Goal: Task Accomplishment & Management: Manage account settings

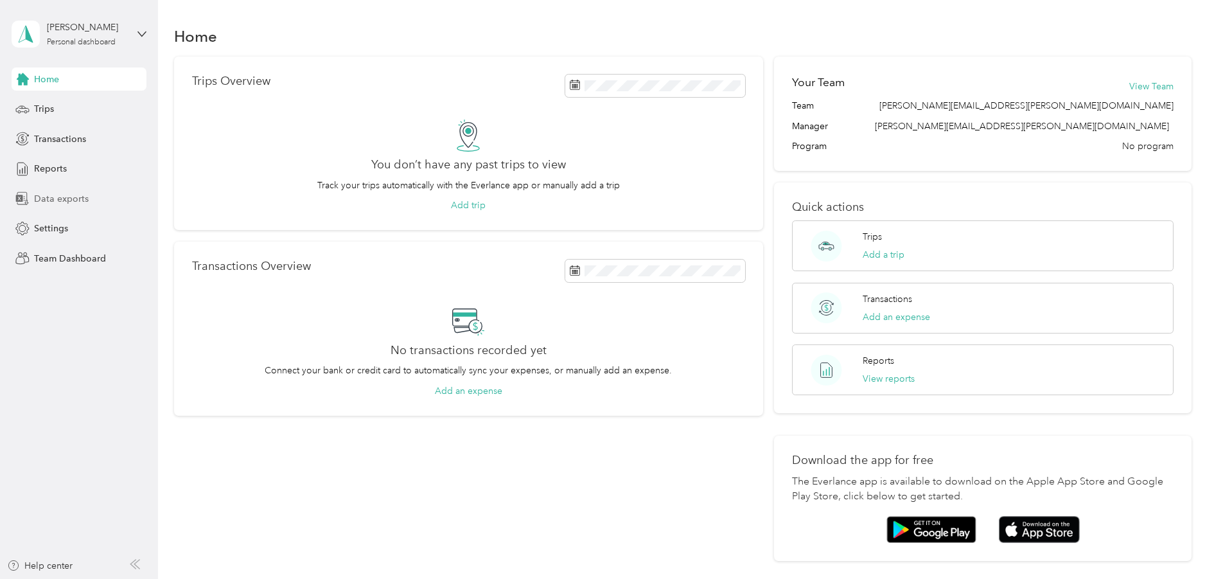
click at [80, 199] on span "Data exports" at bounding box center [61, 198] width 55 height 13
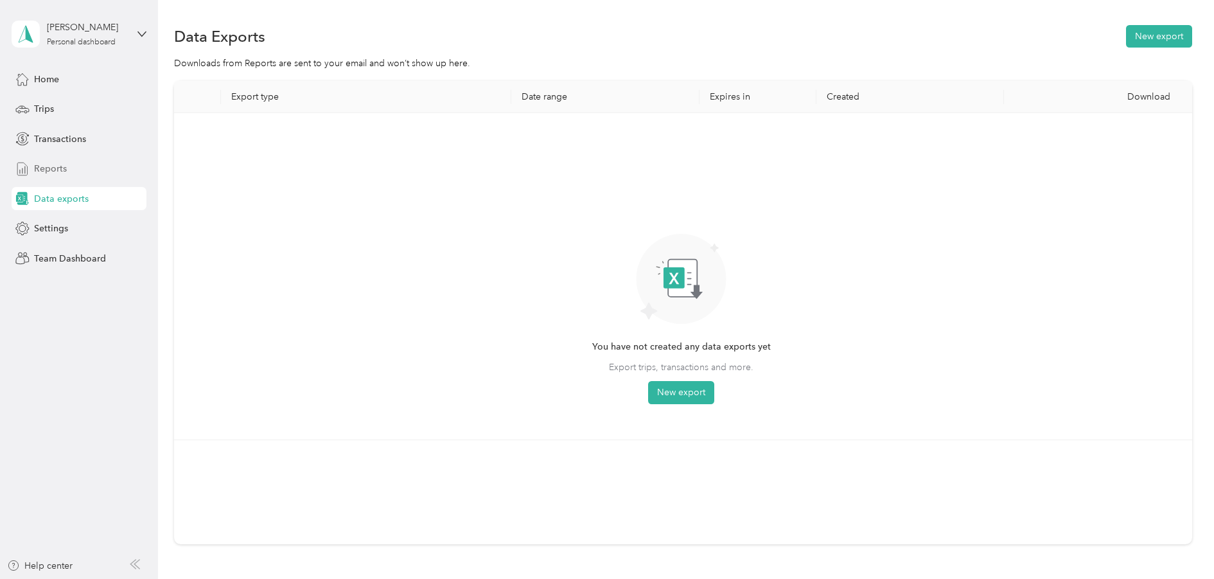
click at [40, 164] on span "Reports" at bounding box center [50, 168] width 33 height 13
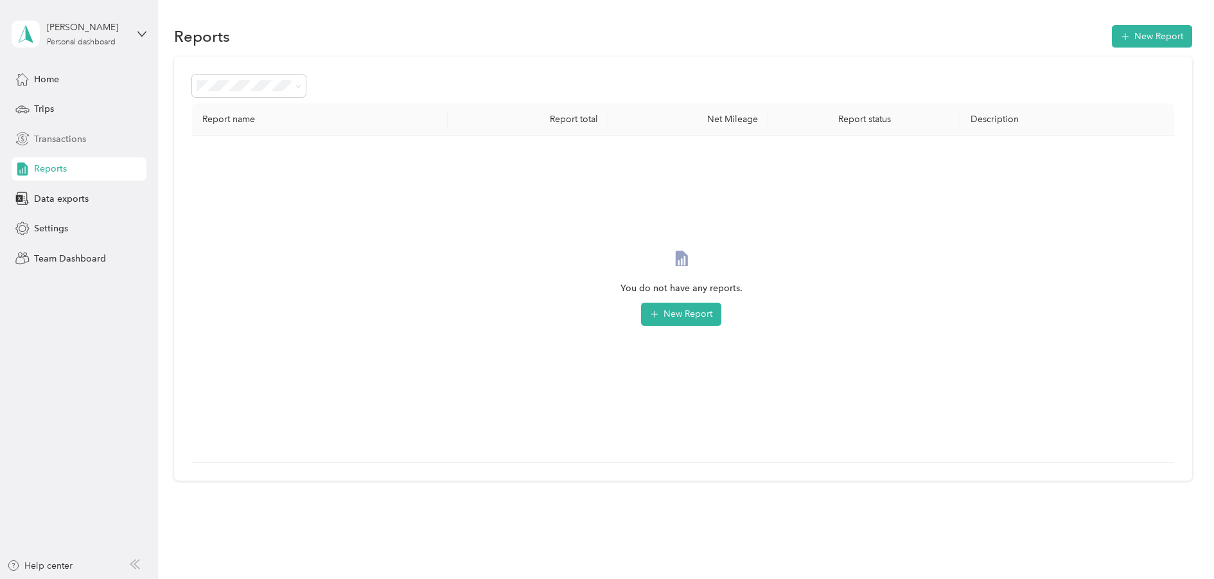
click at [57, 140] on span "Transactions" at bounding box center [60, 138] width 52 height 13
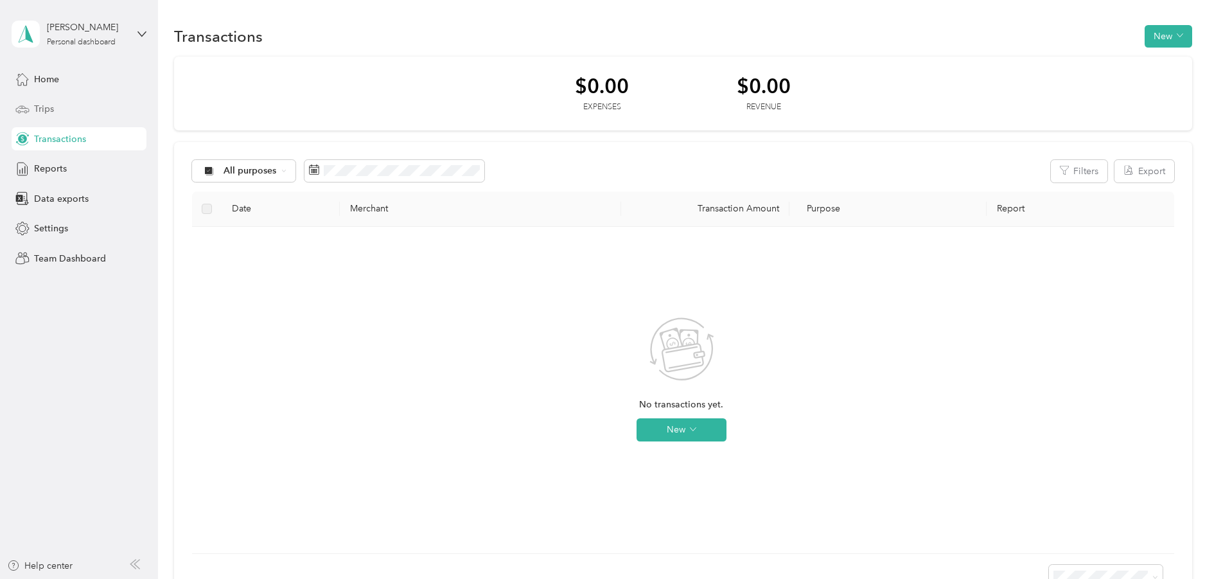
click at [49, 109] on span "Trips" at bounding box center [44, 108] width 20 height 13
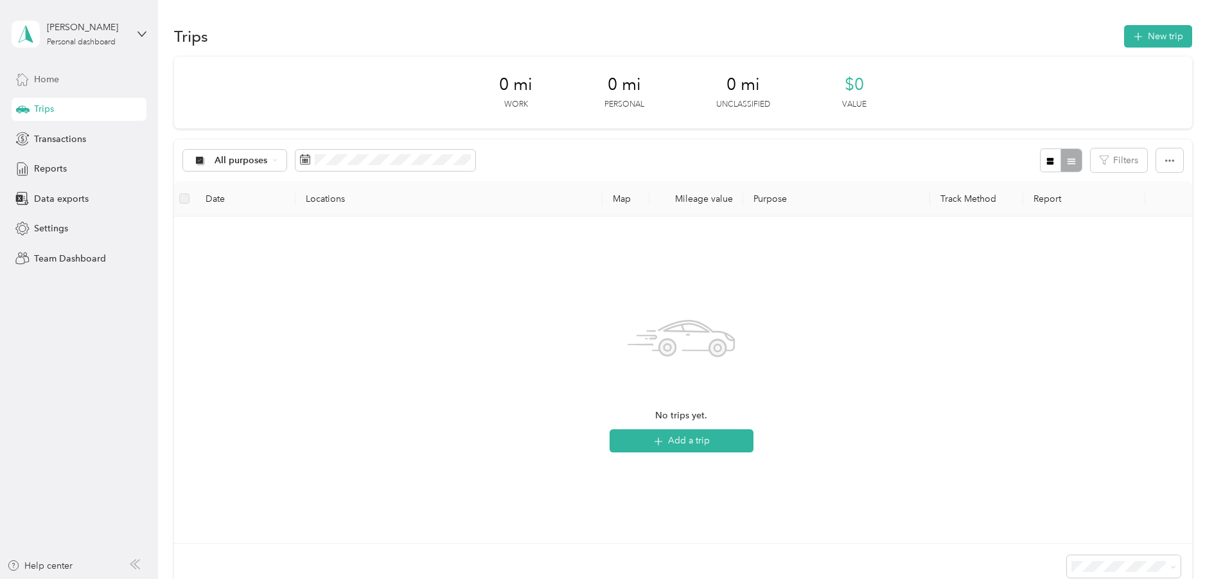
click at [61, 81] on div "Home" at bounding box center [79, 78] width 135 height 23
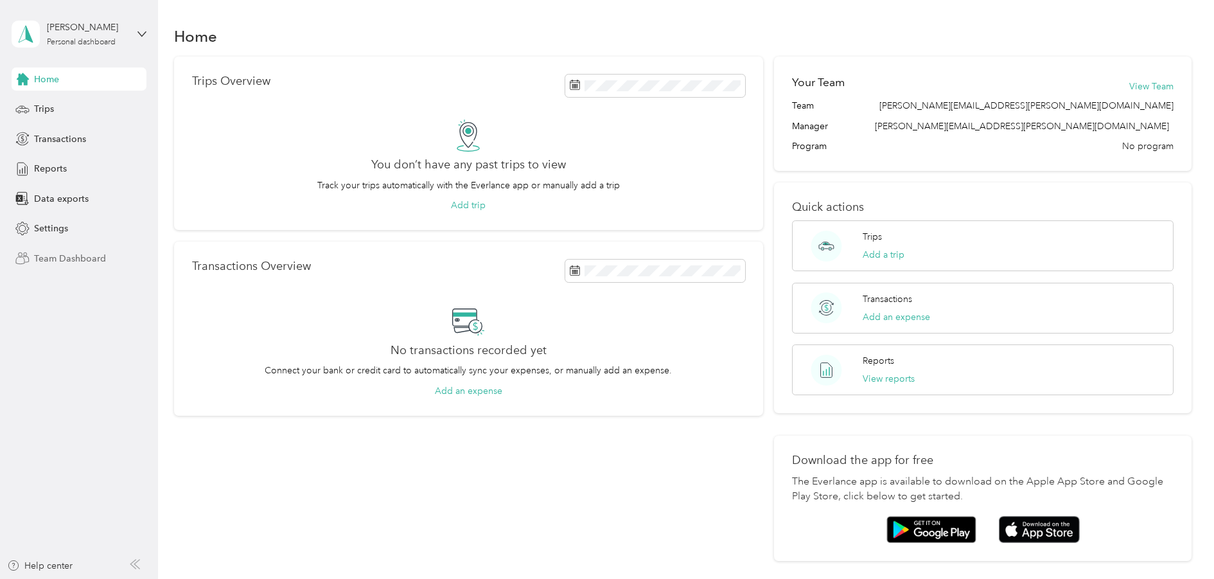
click at [67, 263] on span "Team Dashboard" at bounding box center [70, 258] width 72 height 13
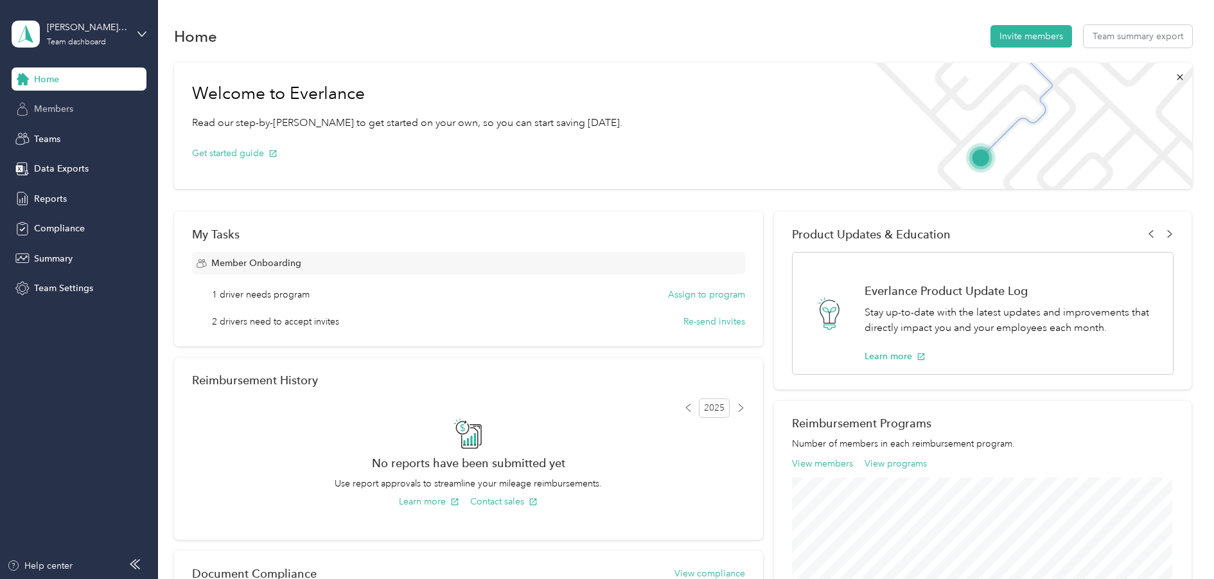
click at [48, 110] on span "Members" at bounding box center [53, 108] width 39 height 13
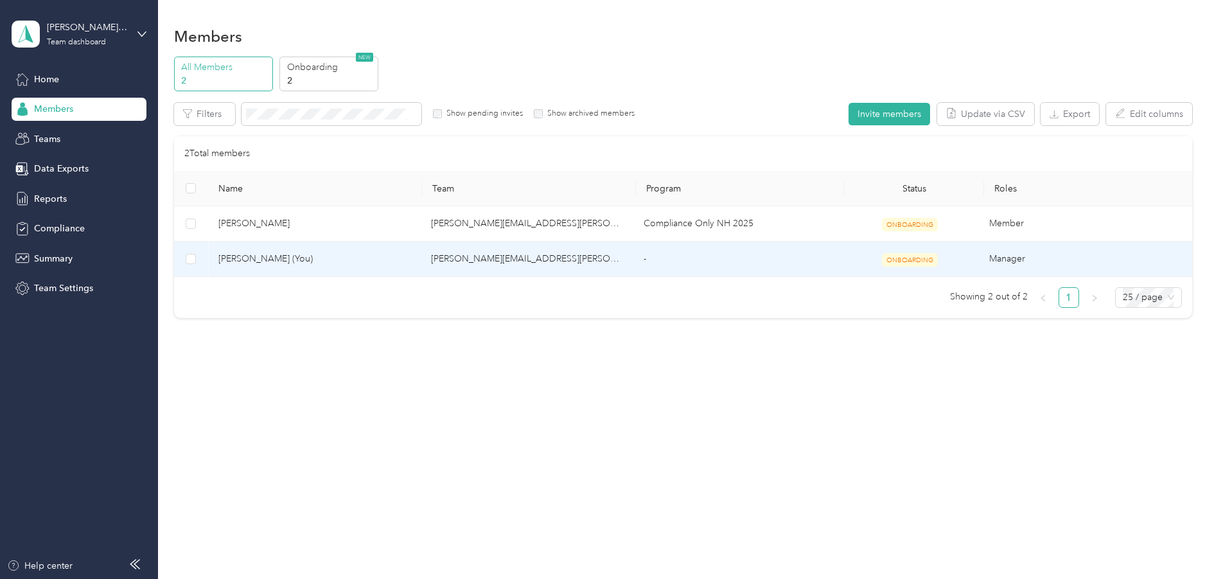
click at [244, 252] on span "[PERSON_NAME] (You)" at bounding box center [314, 259] width 192 height 14
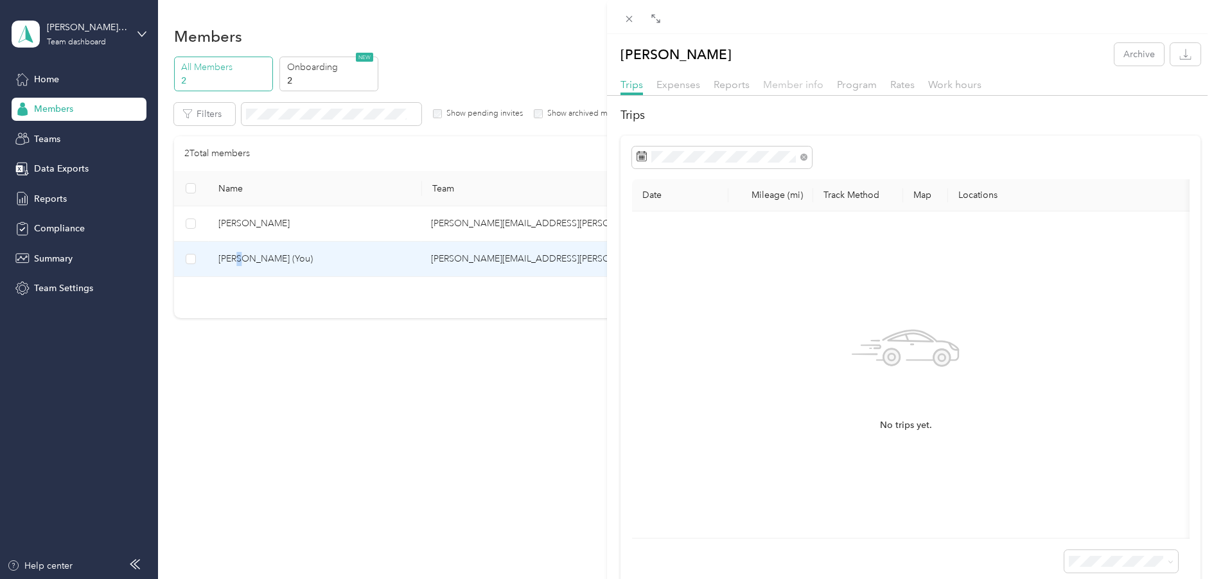
click at [782, 87] on span "Member info" at bounding box center [793, 84] width 60 height 12
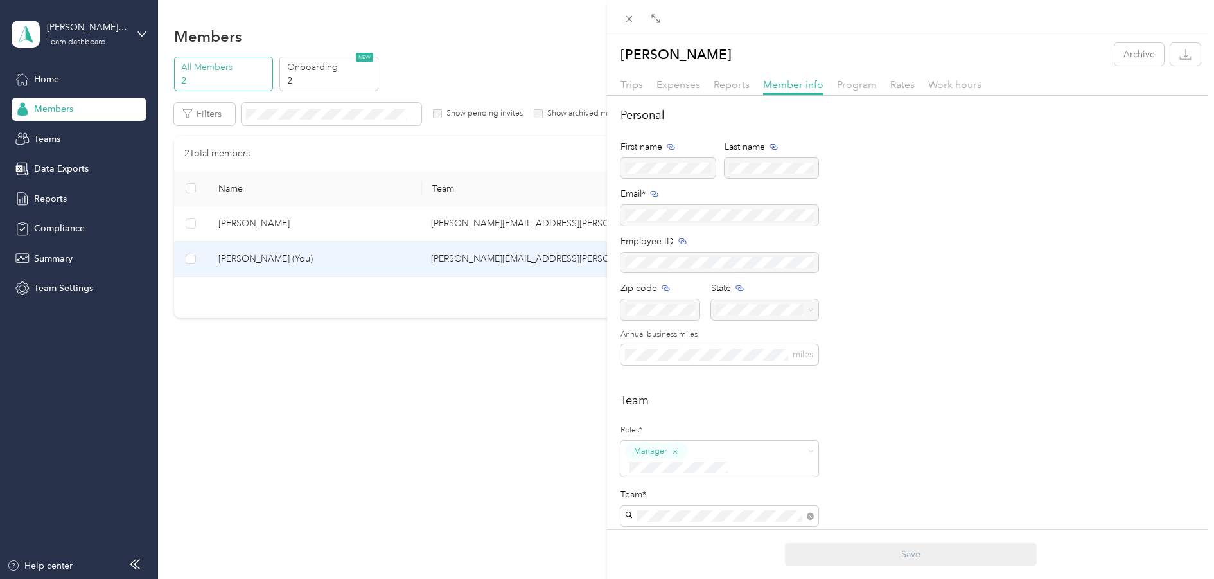
click at [518, 73] on div "[PERSON_NAME] Archive Trips Expenses Reports Member info Program Rates Work hou…" at bounding box center [607, 289] width 1214 height 579
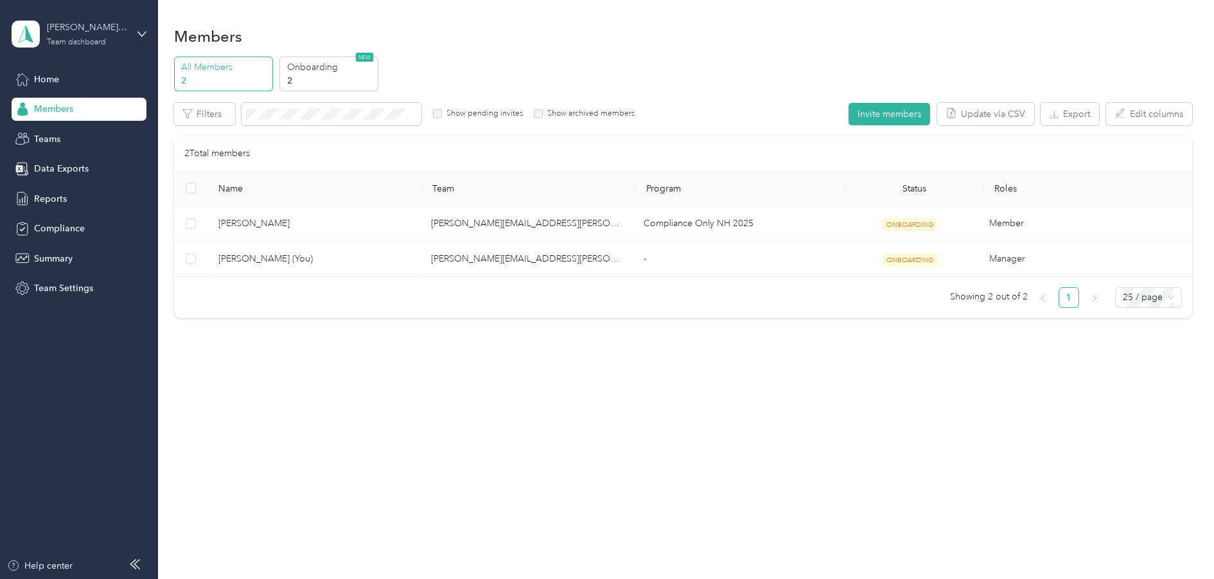
click at [62, 30] on div "[PERSON_NAME][EMAIL_ADDRESS][PERSON_NAME][DOMAIN_NAME]" at bounding box center [87, 27] width 80 height 13
click at [94, 136] on div "Personal dashboard" at bounding box center [63, 134] width 81 height 13
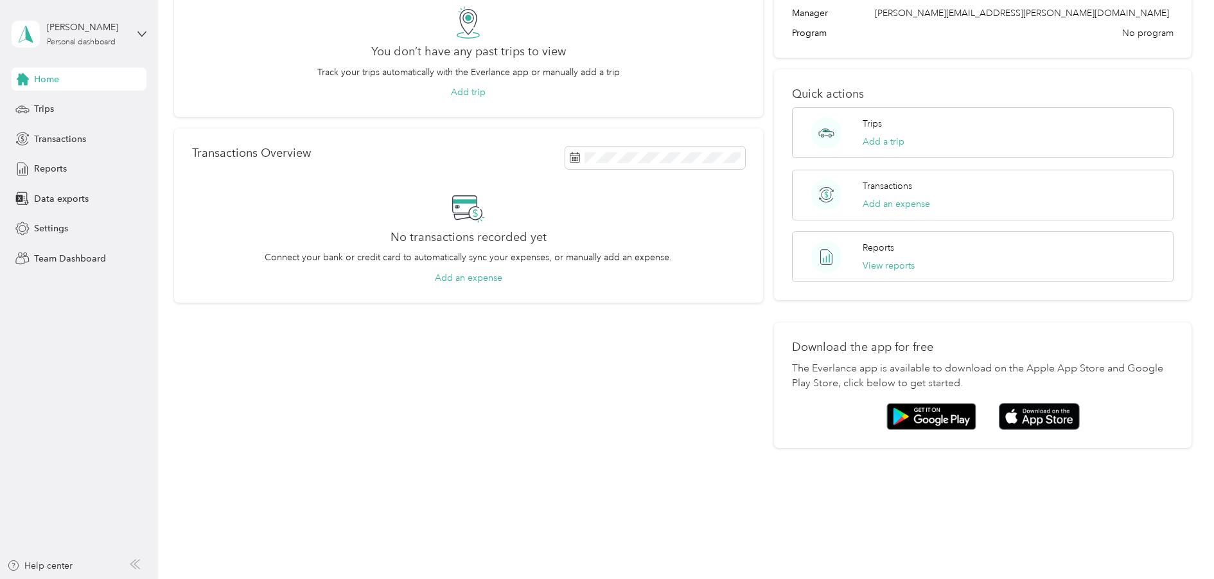
scroll to position [115, 0]
click at [64, 118] on div "Trips" at bounding box center [79, 109] width 135 height 23
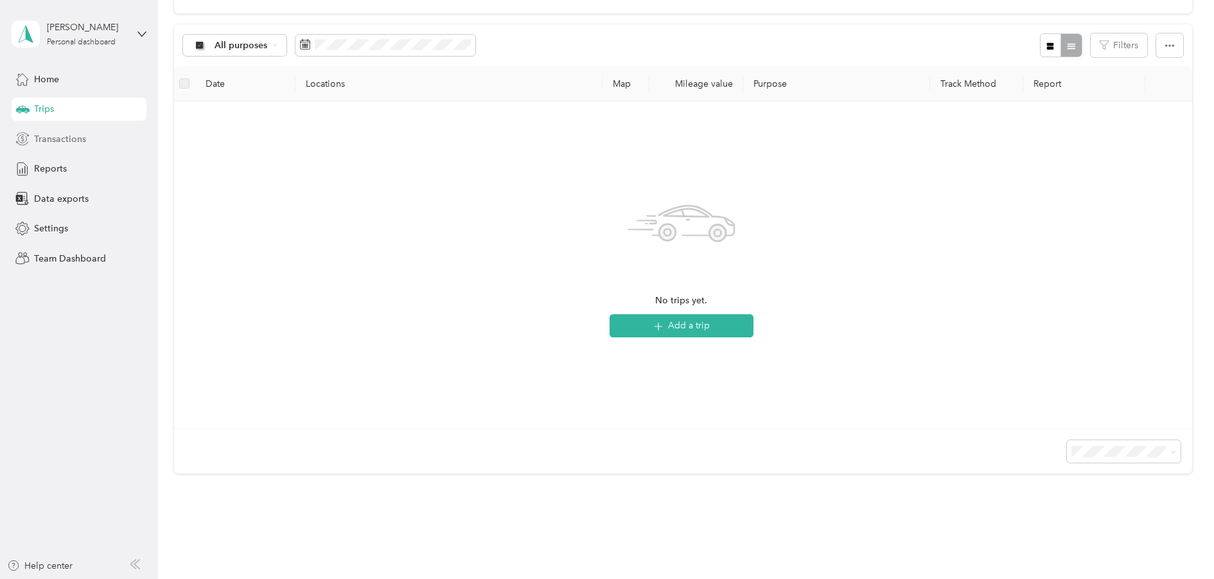
click at [65, 134] on span "Transactions" at bounding box center [60, 138] width 52 height 13
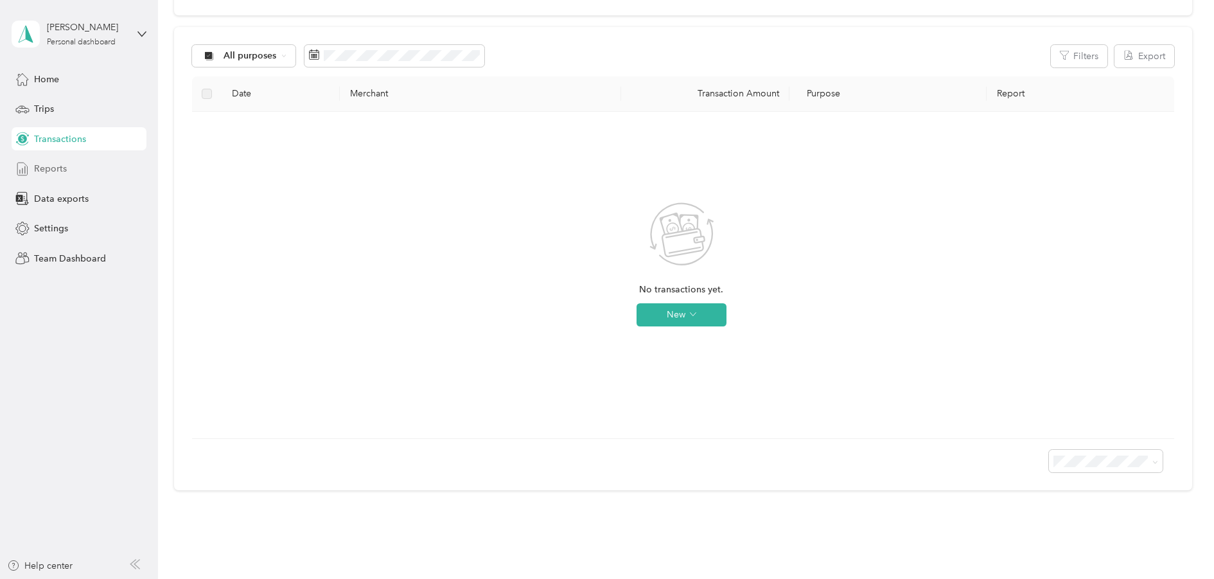
click at [86, 170] on div "Reports" at bounding box center [79, 168] width 135 height 23
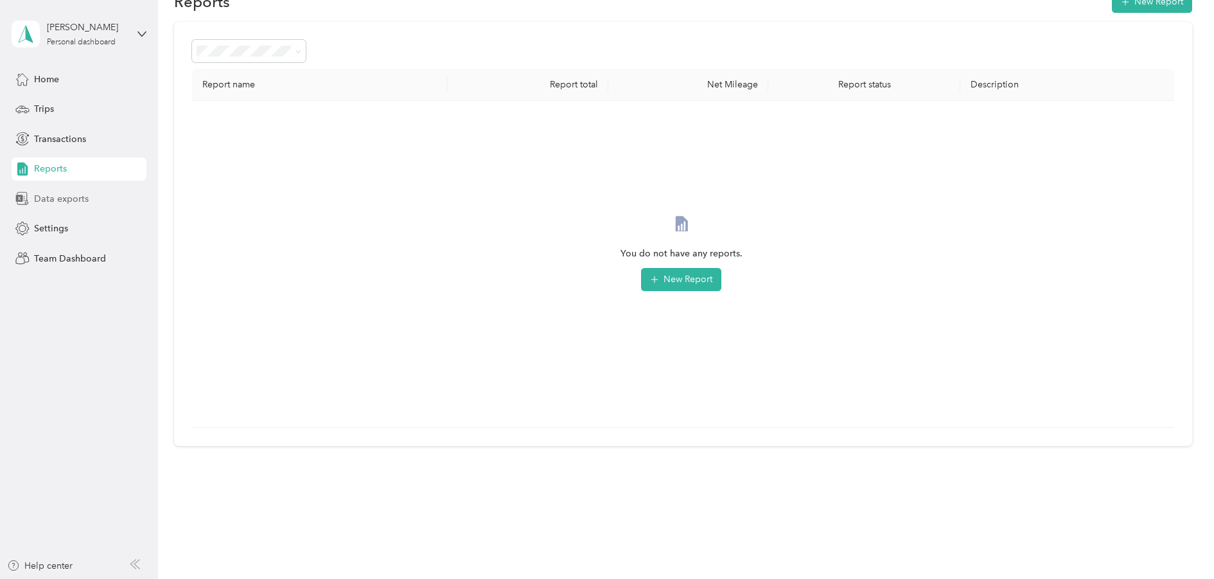
click at [92, 200] on div "Data exports" at bounding box center [79, 198] width 135 height 23
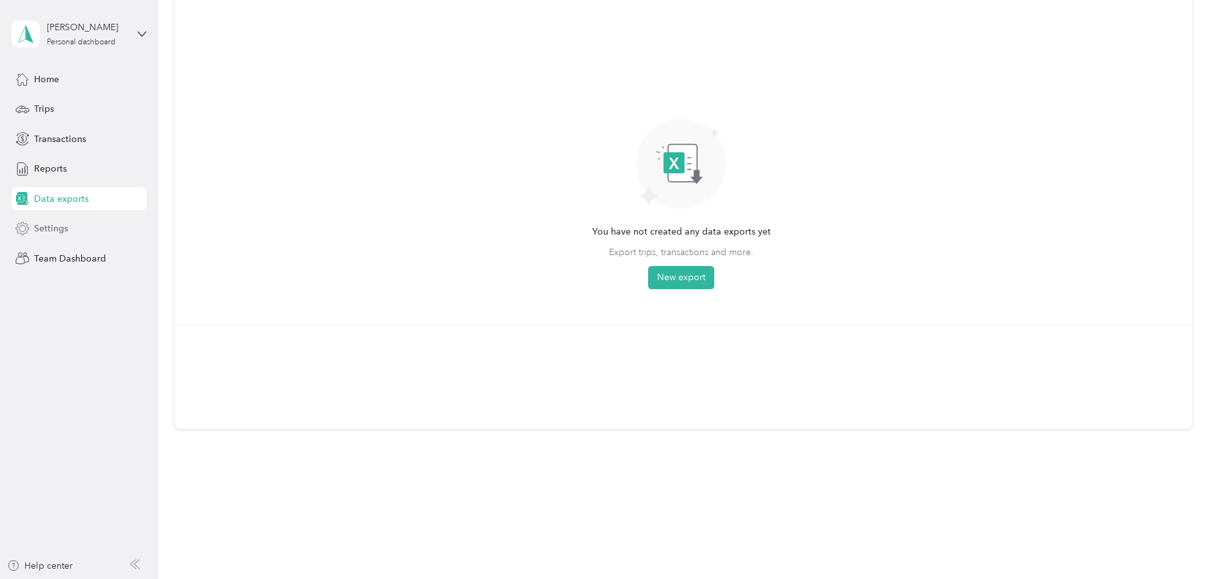
click at [95, 234] on div "Settings" at bounding box center [79, 228] width 135 height 23
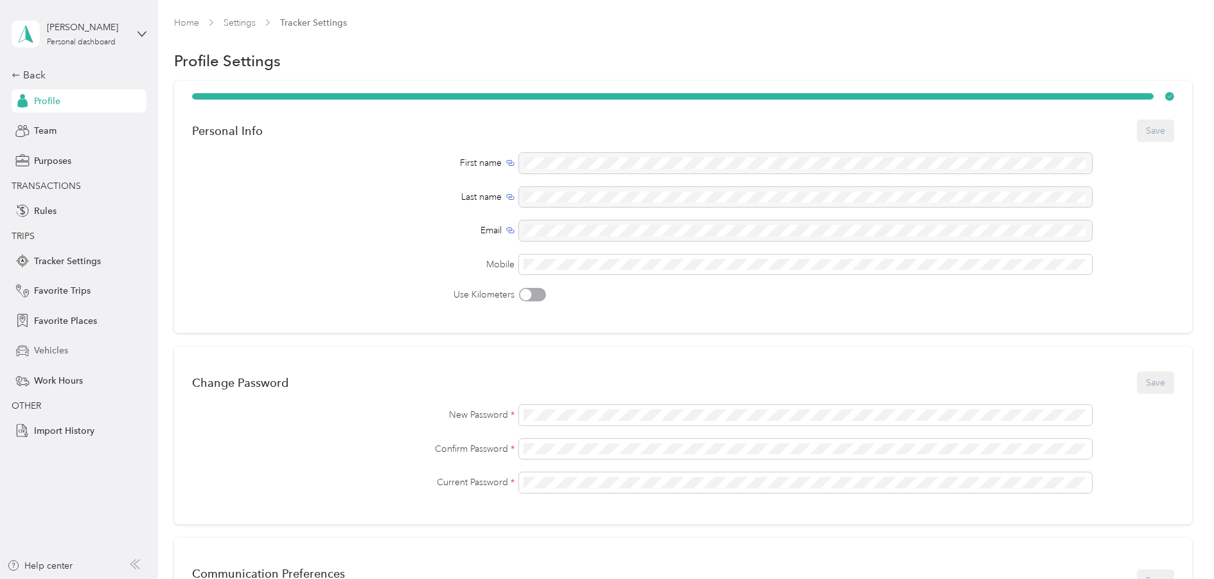
click at [53, 340] on div "Vehicles" at bounding box center [79, 350] width 135 height 23
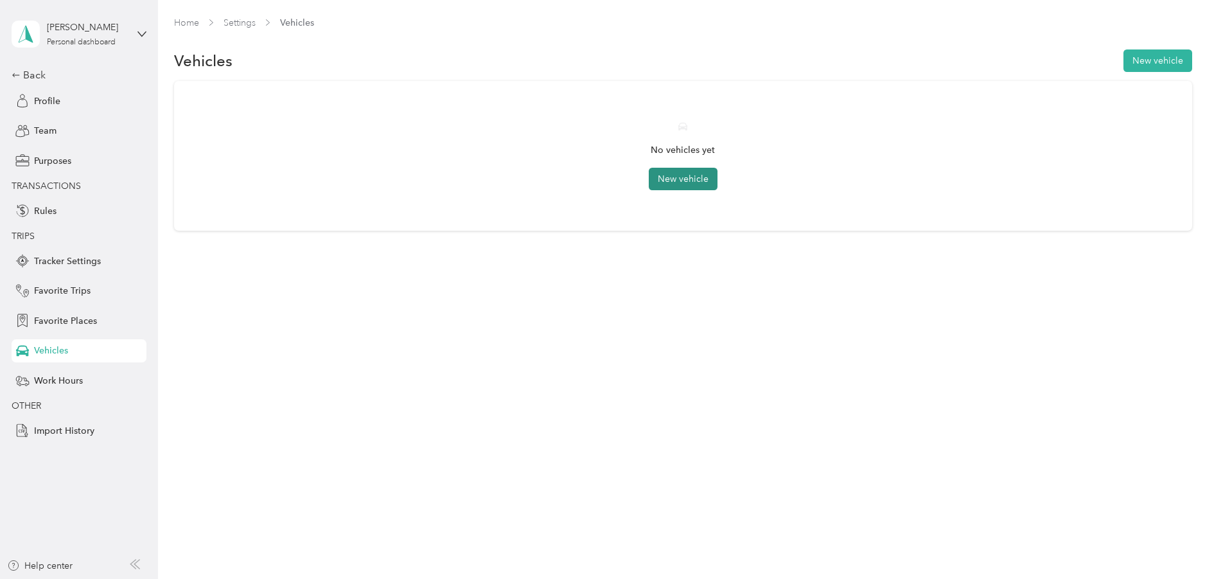
click at [700, 179] on button "New vehicle" at bounding box center [683, 179] width 69 height 22
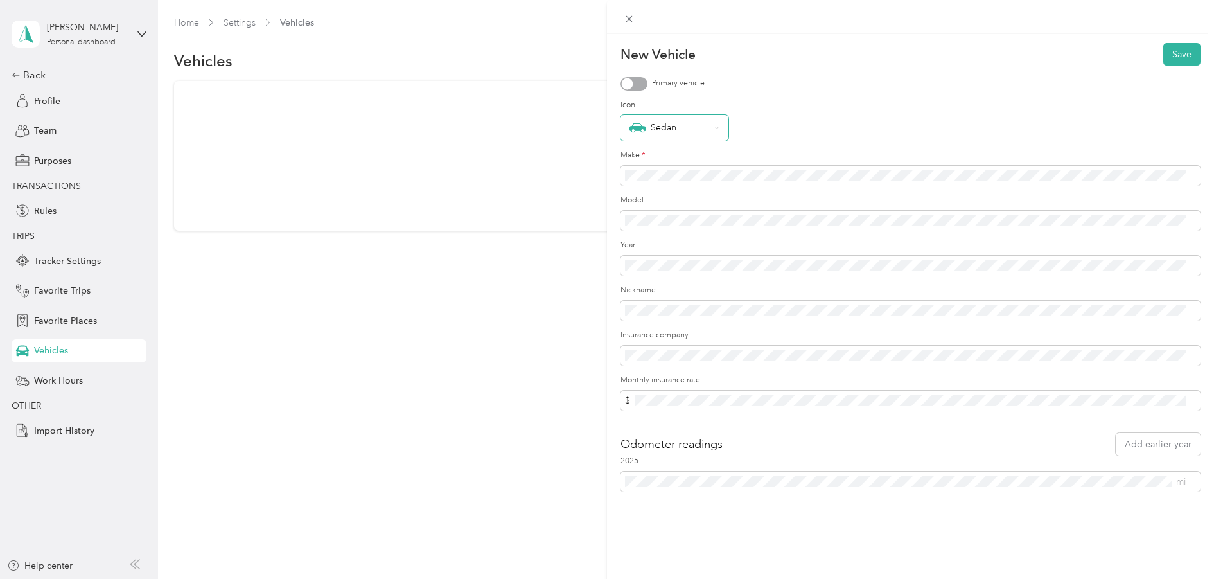
click at [699, 127] on div "Sedan" at bounding box center [669, 127] width 80 height 17
click at [854, 124] on div "Sedan" at bounding box center [910, 128] width 580 height 26
click at [627, 80] on div at bounding box center [628, 84] width 12 height 12
click at [1171, 57] on button "Save" at bounding box center [1181, 54] width 37 height 22
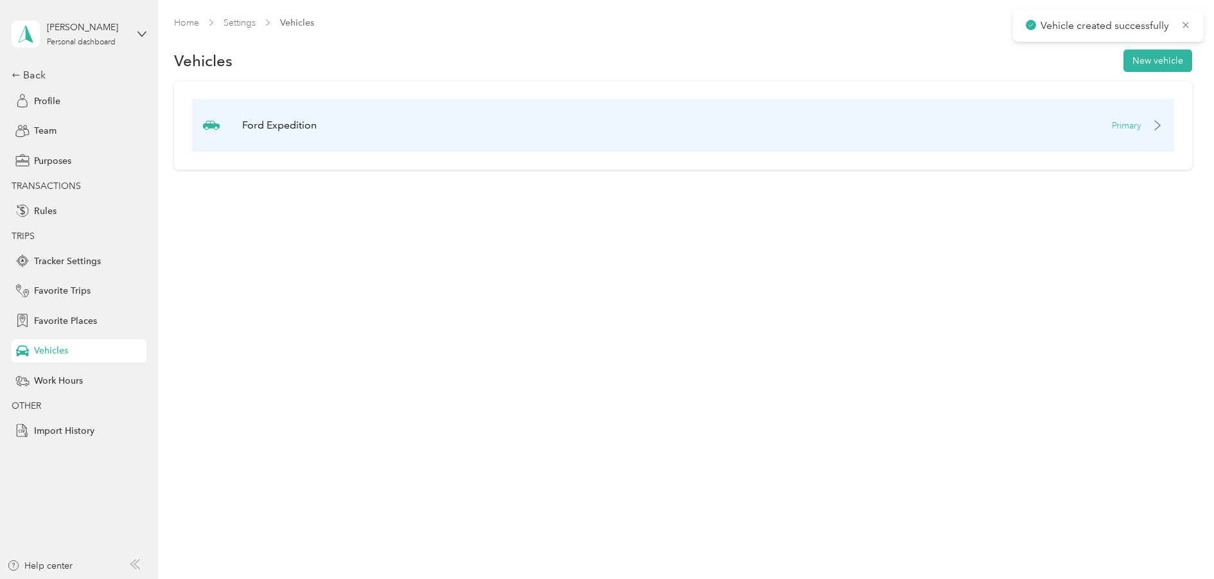
click at [1129, 125] on p "Primary" at bounding box center [1127, 125] width 30 height 13
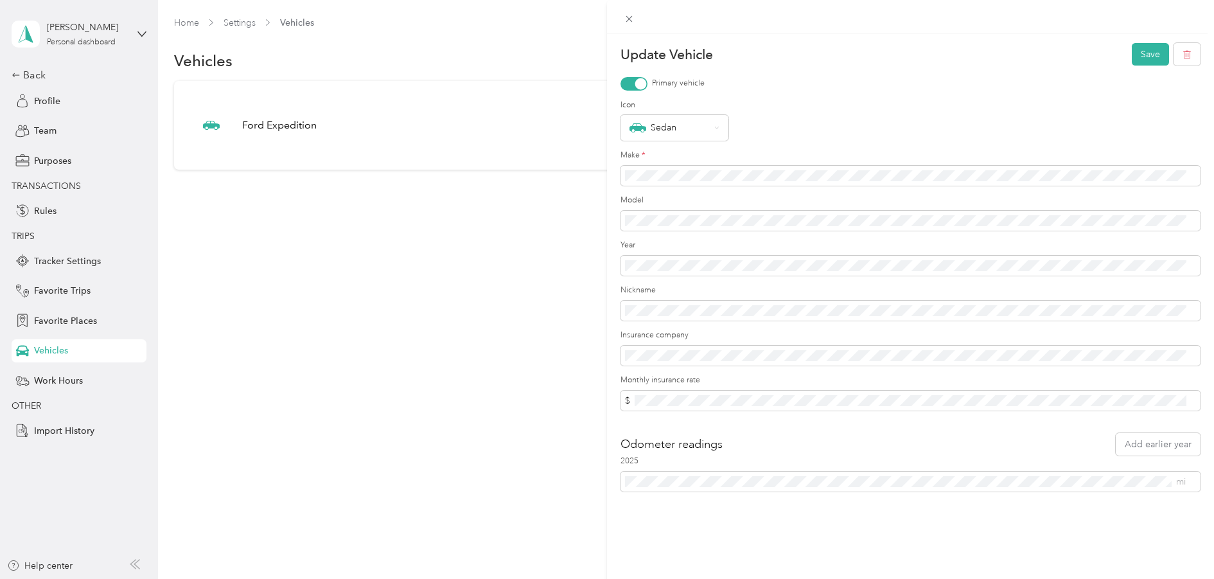
click at [256, 228] on div "Update Vehicle Save Primary vehicle Icon Sedan Make * Model Year Nickname Insur…" at bounding box center [607, 289] width 1214 height 579
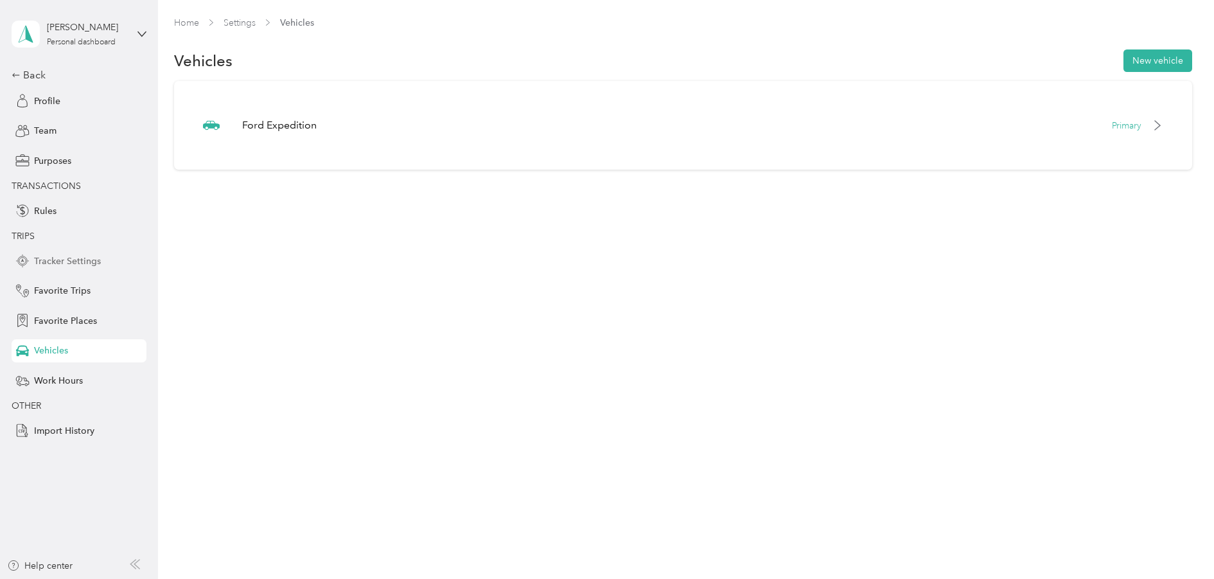
click at [62, 257] on span "Tracker Settings" at bounding box center [67, 260] width 67 height 13
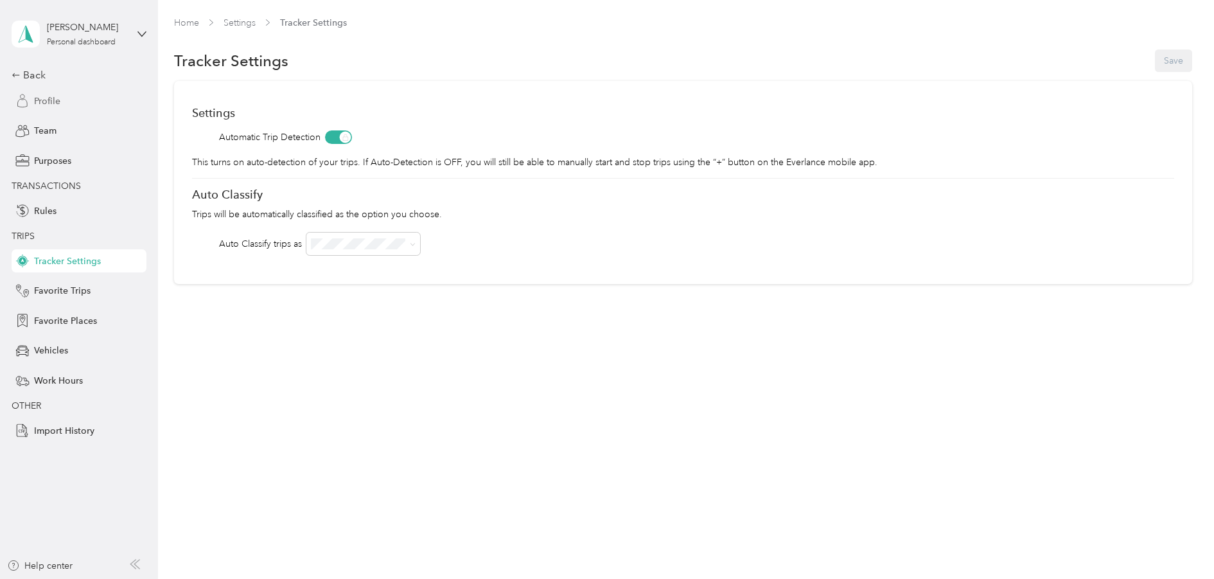
click at [33, 101] on div "Profile" at bounding box center [79, 100] width 135 height 23
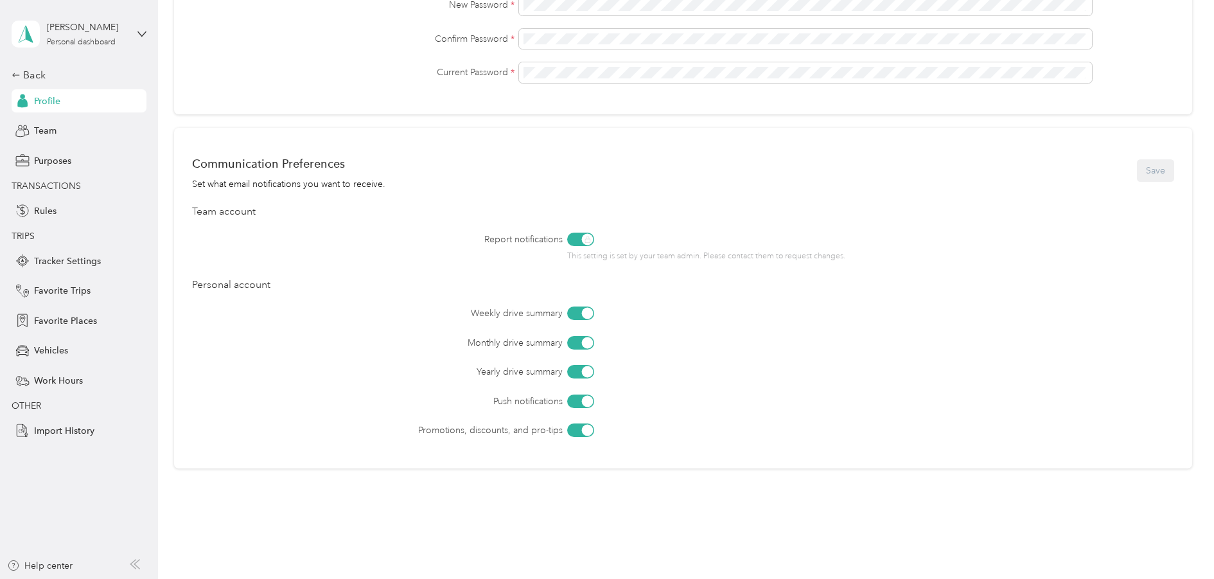
scroll to position [446, 0]
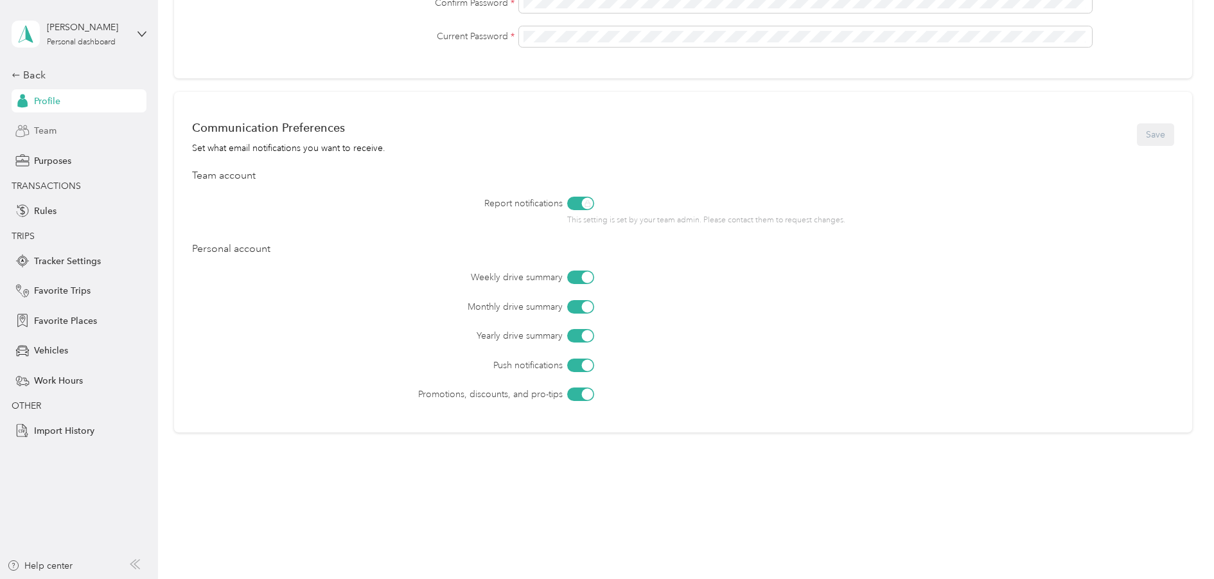
click at [37, 134] on span "Team" at bounding box center [45, 130] width 22 height 13
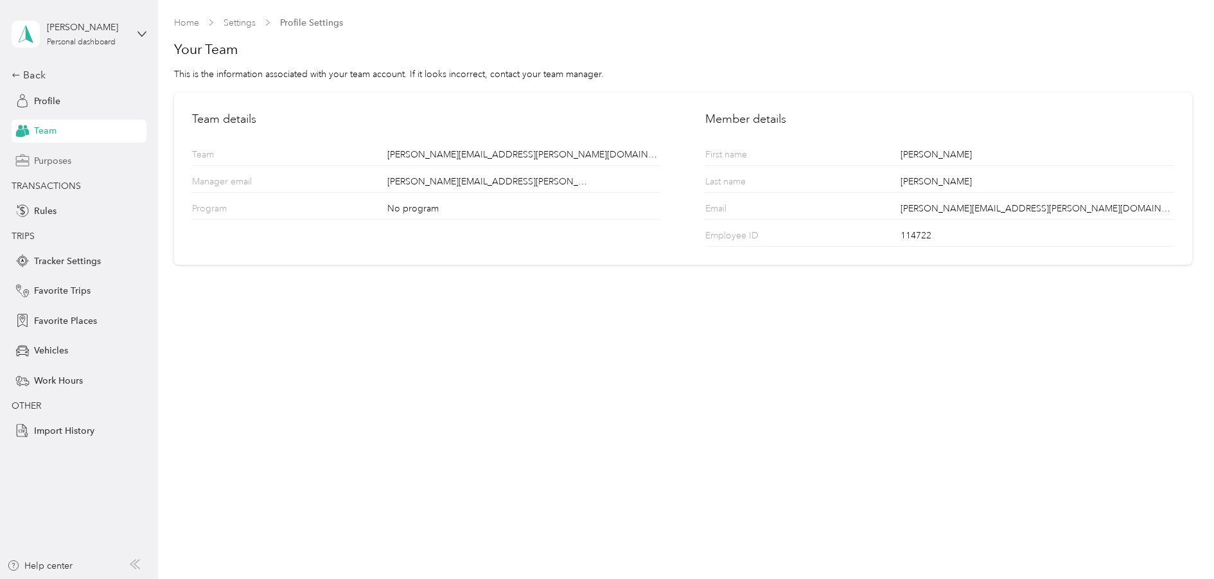
click at [50, 159] on span "Purposes" at bounding box center [52, 160] width 37 height 13
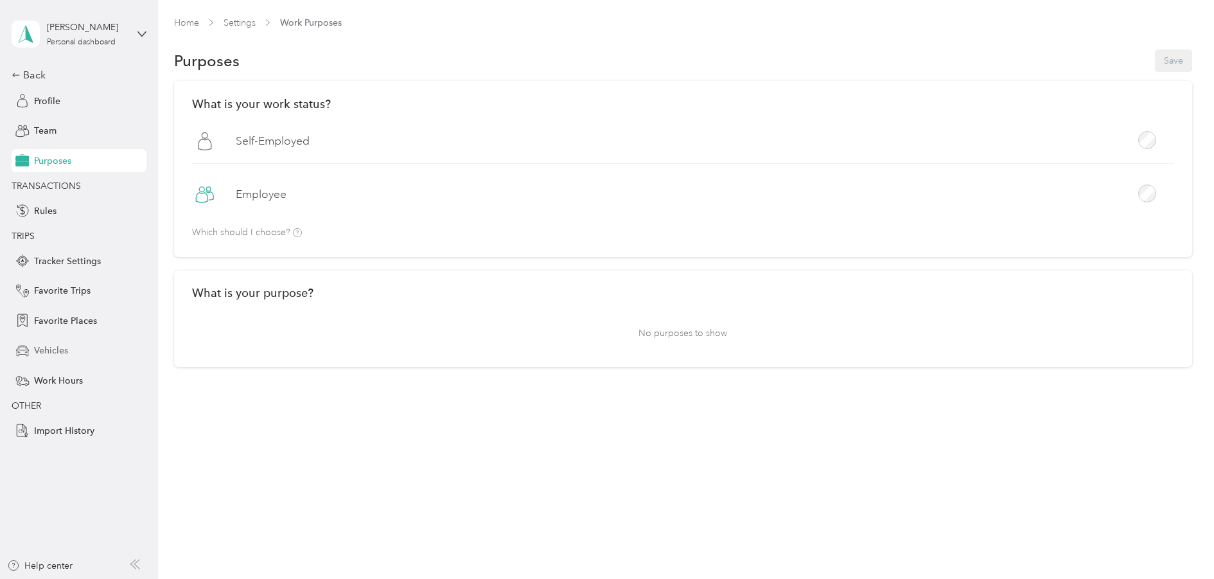
click at [58, 354] on span "Vehicles" at bounding box center [51, 350] width 34 height 13
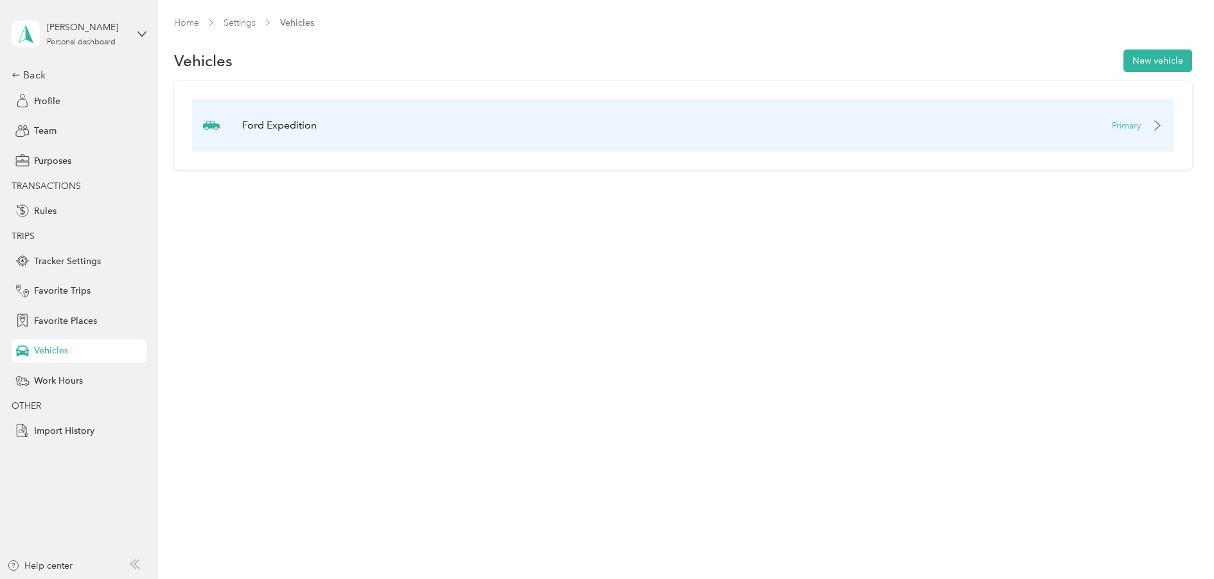
click at [283, 125] on p "Ford Expedition" at bounding box center [279, 125] width 74 height 15
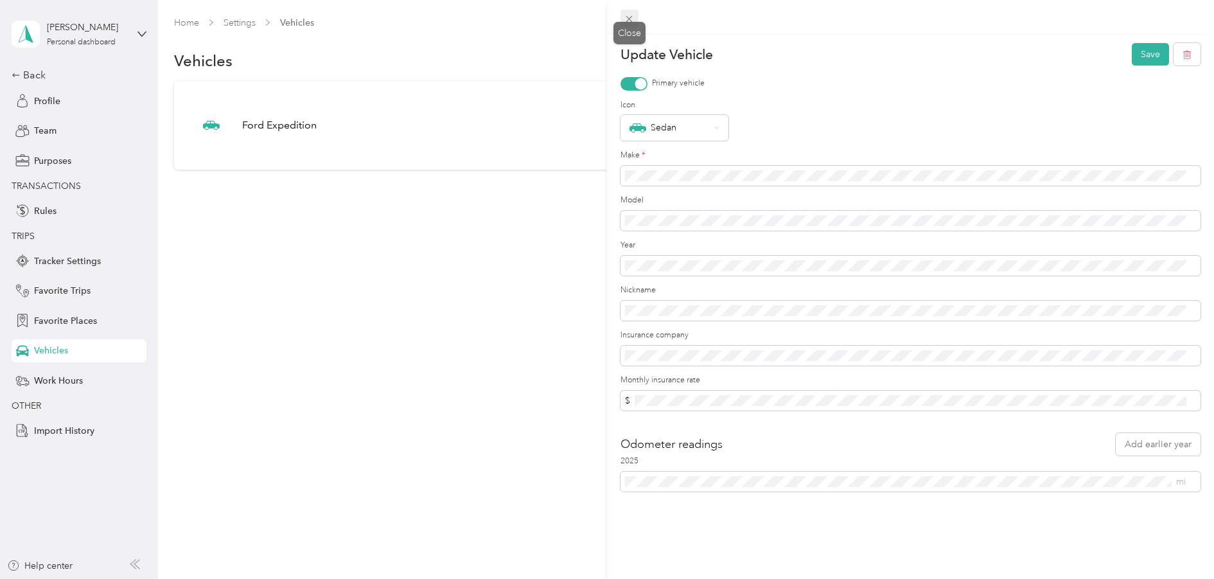
click at [629, 19] on icon at bounding box center [629, 19] width 6 height 6
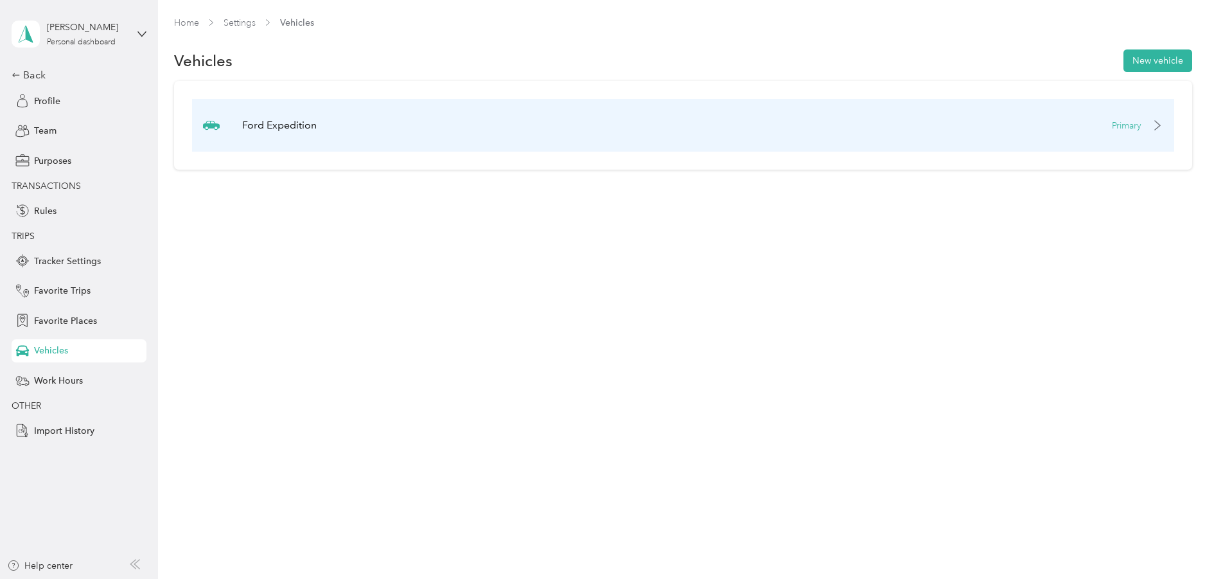
click at [301, 129] on p "Ford Expedition" at bounding box center [279, 125] width 74 height 15
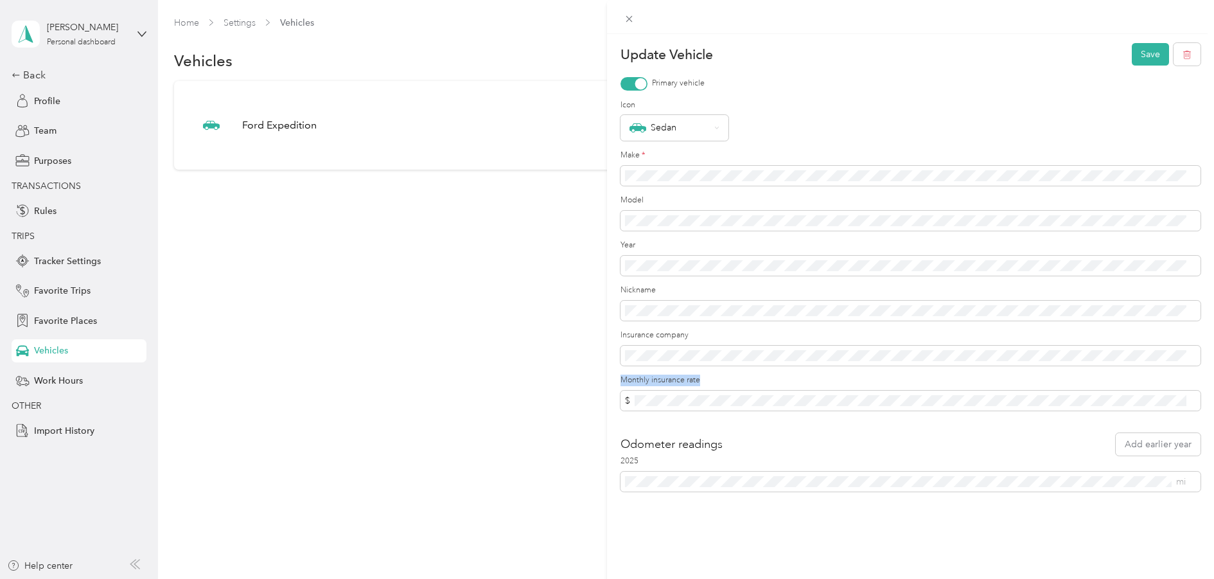
drag, startPoint x: 622, startPoint y: 378, endPoint x: 713, endPoint y: 386, distance: 92.2
click at [713, 386] on div "Monthly insurance rate $" at bounding box center [910, 392] width 580 height 36
click at [631, 398] on span "$" at bounding box center [910, 400] width 580 height 21
click at [51, 96] on div "Update Vehicle Save Primary vehicle Icon Sedan Make * Model Year Nickname Insur…" at bounding box center [607, 289] width 1214 height 579
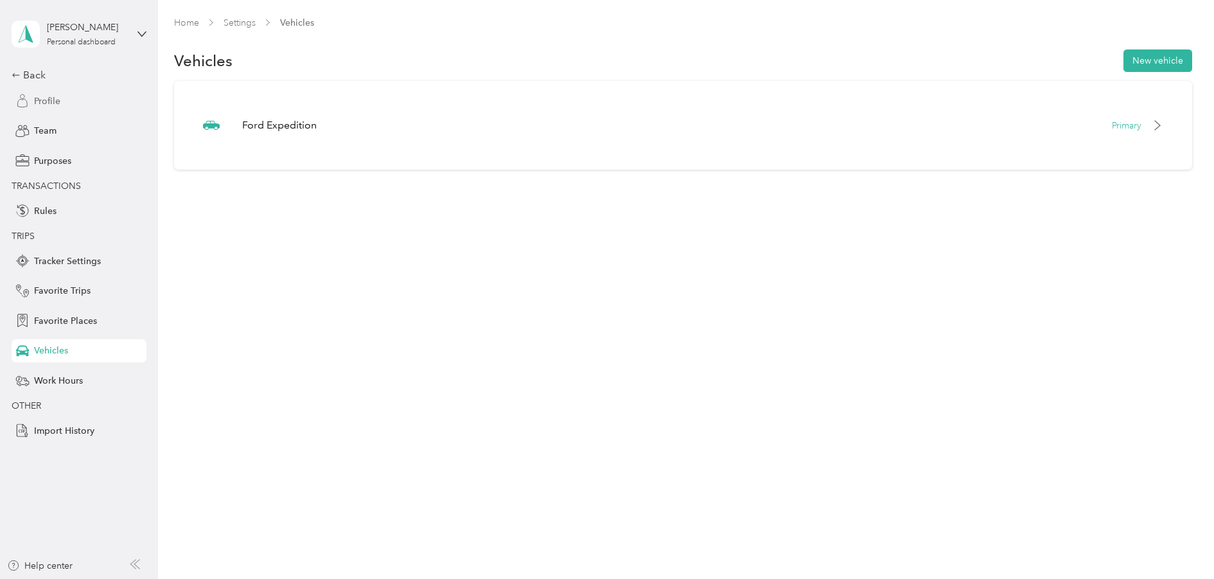
click at [42, 103] on span "Profile" at bounding box center [47, 100] width 26 height 13
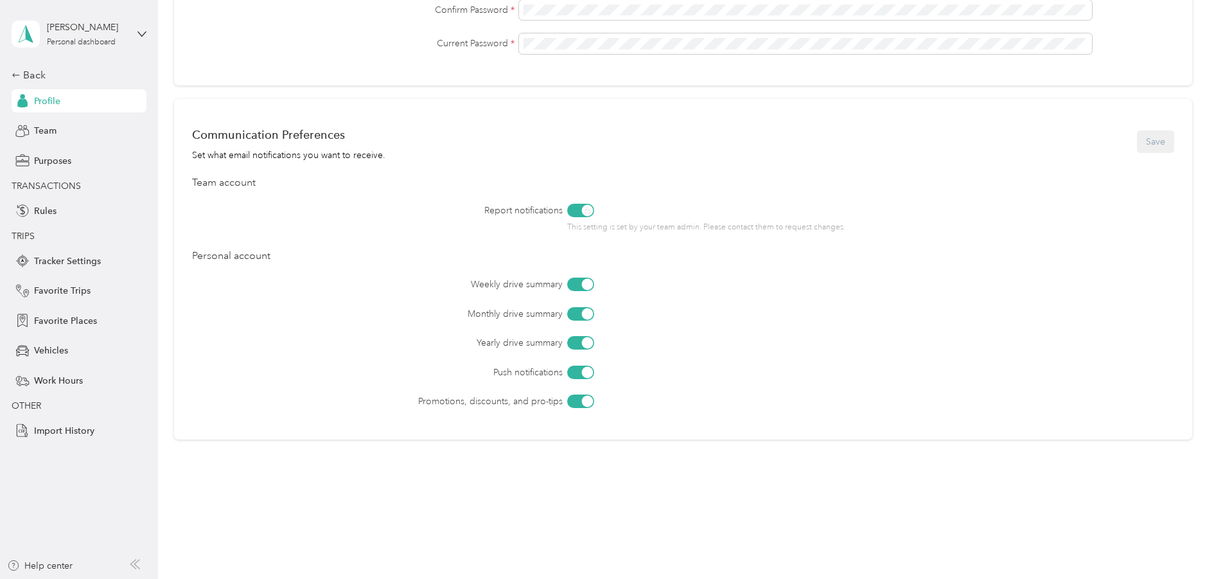
scroll to position [446, 0]
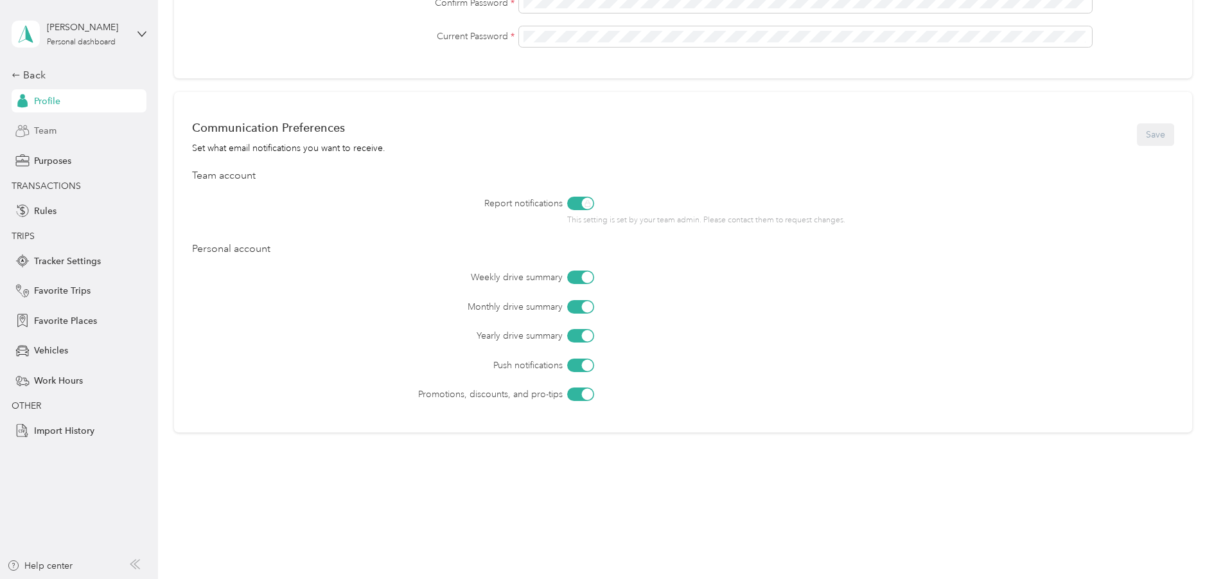
click at [39, 125] on span "Team" at bounding box center [45, 130] width 22 height 13
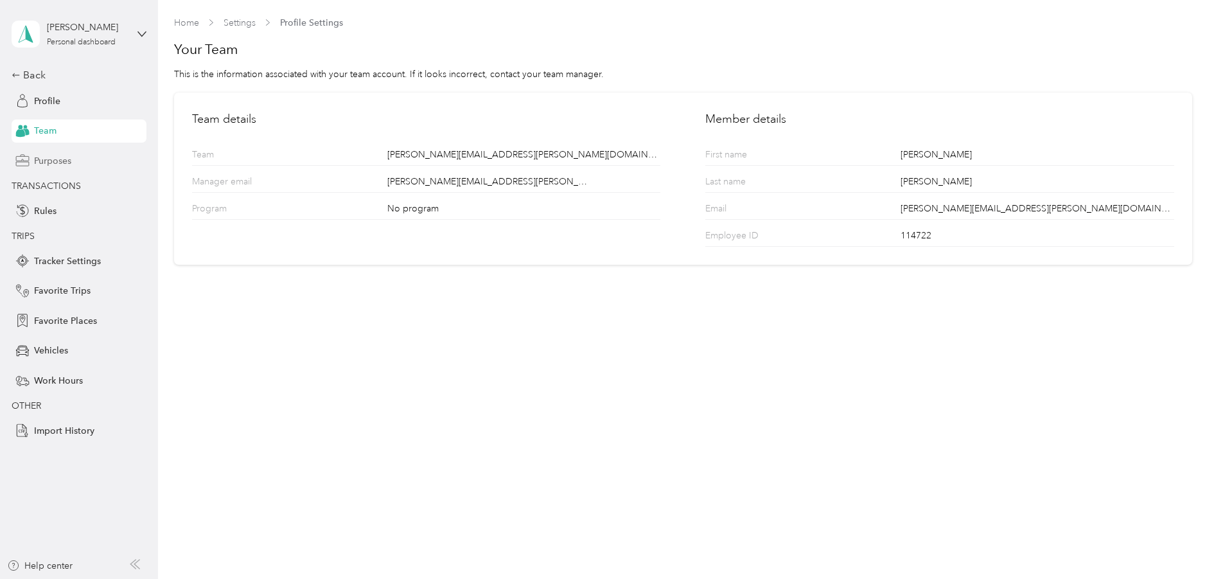
click at [49, 162] on span "Purposes" at bounding box center [52, 160] width 37 height 13
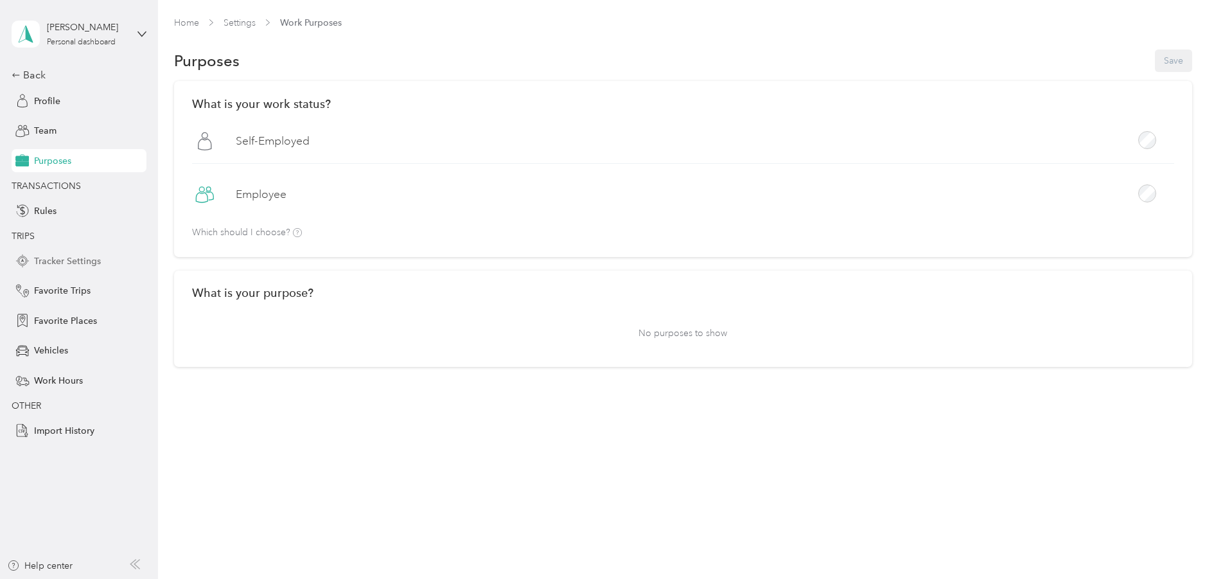
click at [76, 262] on span "Tracker Settings" at bounding box center [67, 260] width 67 height 13
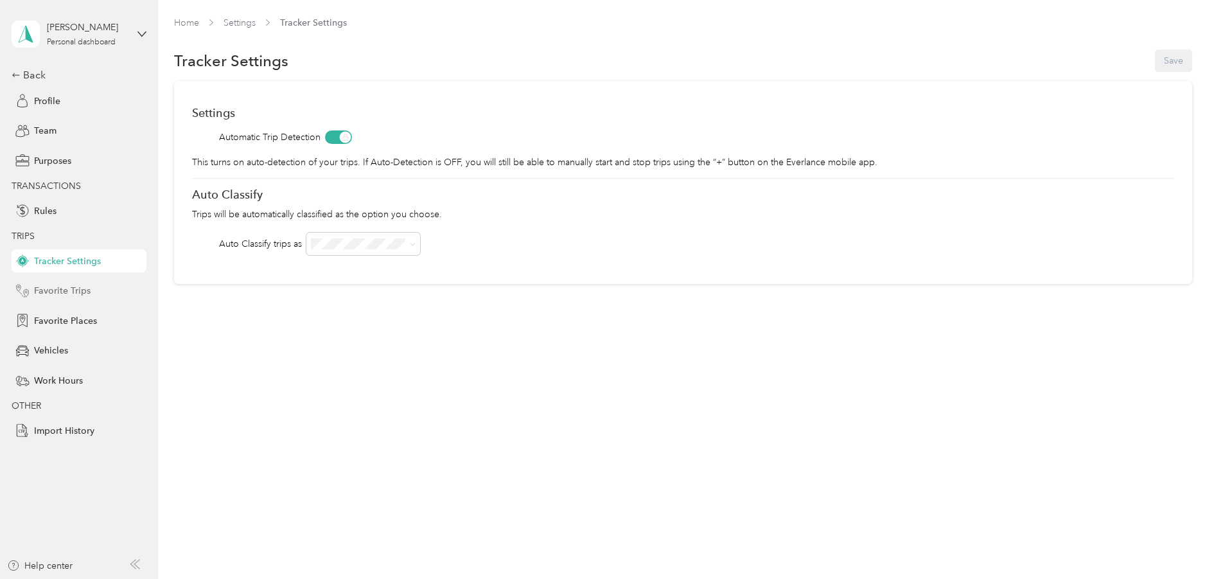
click at [84, 291] on span "Favorite Trips" at bounding box center [62, 290] width 57 height 13
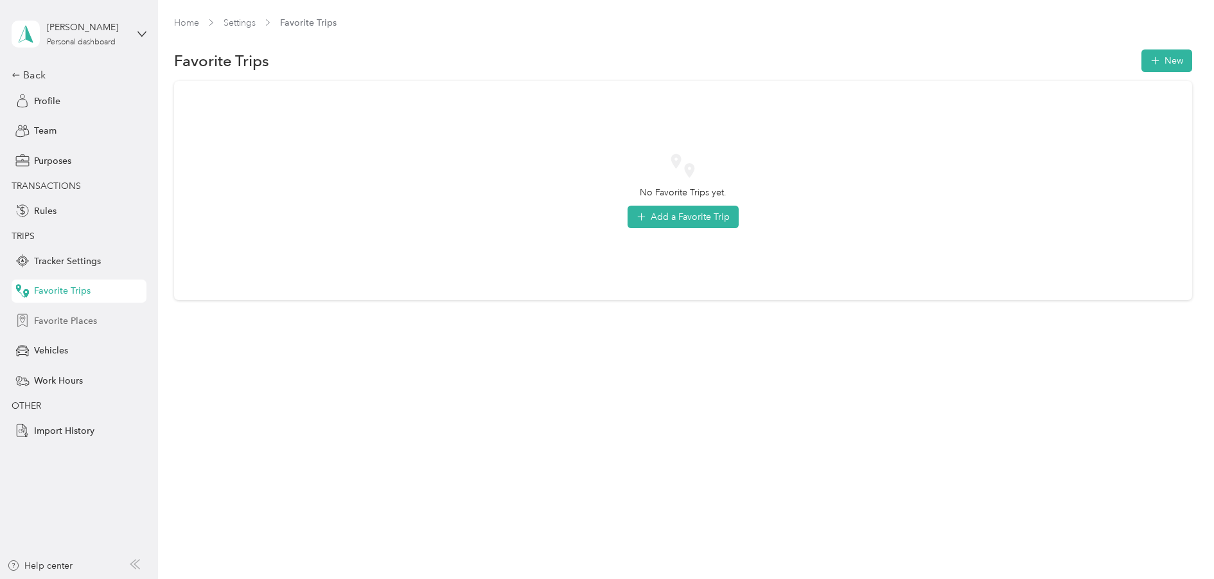
click at [85, 319] on span "Favorite Places" at bounding box center [65, 320] width 63 height 13
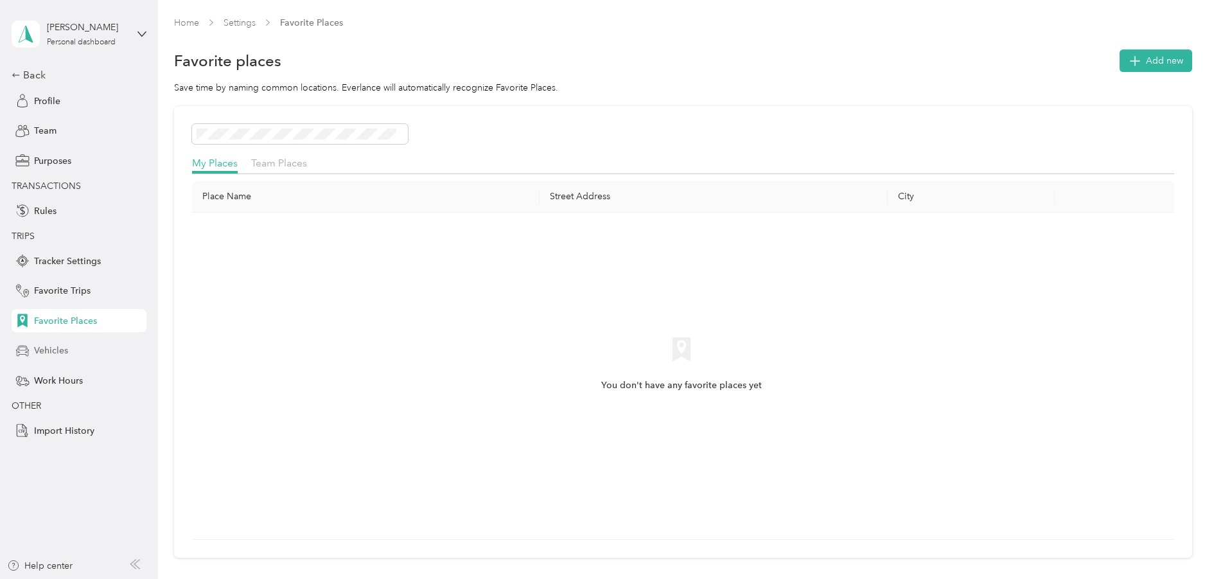
click at [84, 351] on div "Vehicles" at bounding box center [79, 350] width 135 height 23
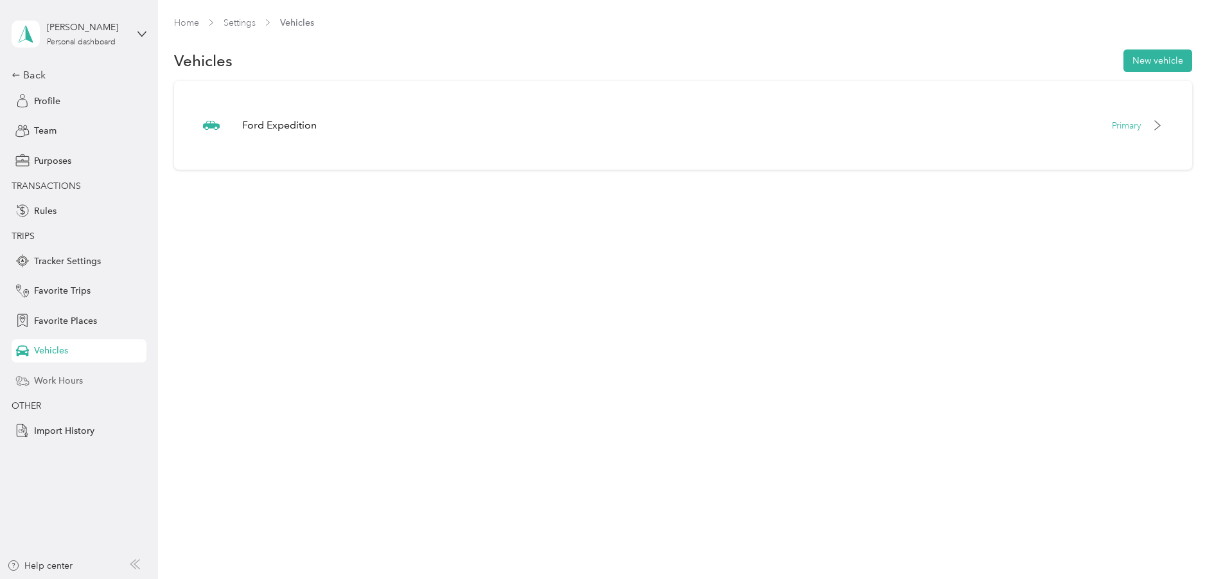
click at [75, 382] on span "Work Hours" at bounding box center [58, 380] width 49 height 13
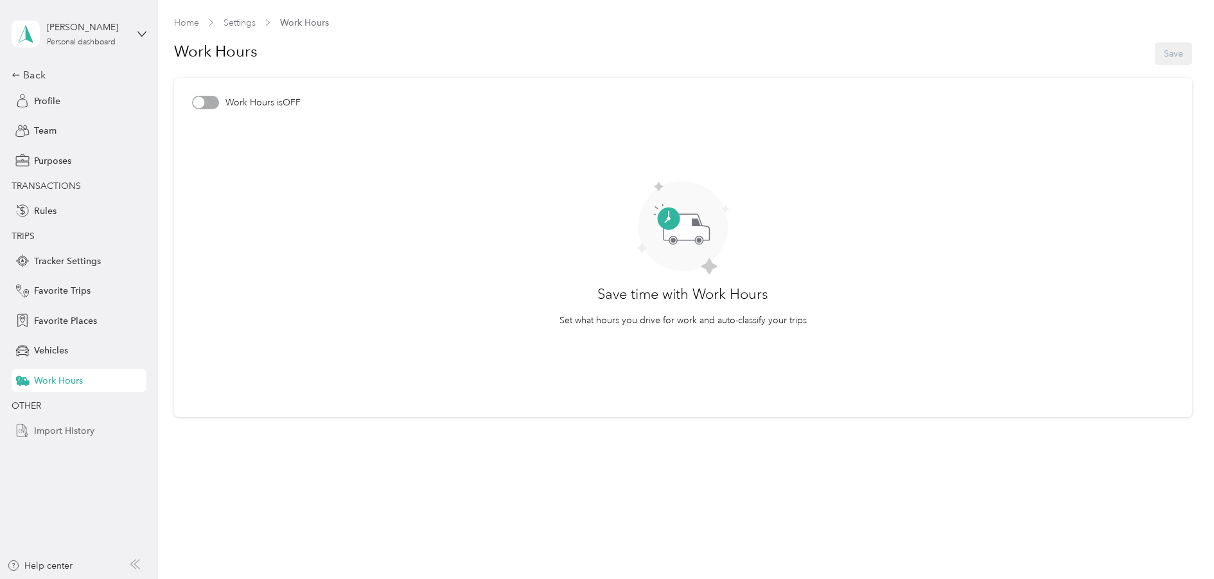
click at [87, 428] on span "Import History" at bounding box center [64, 430] width 60 height 13
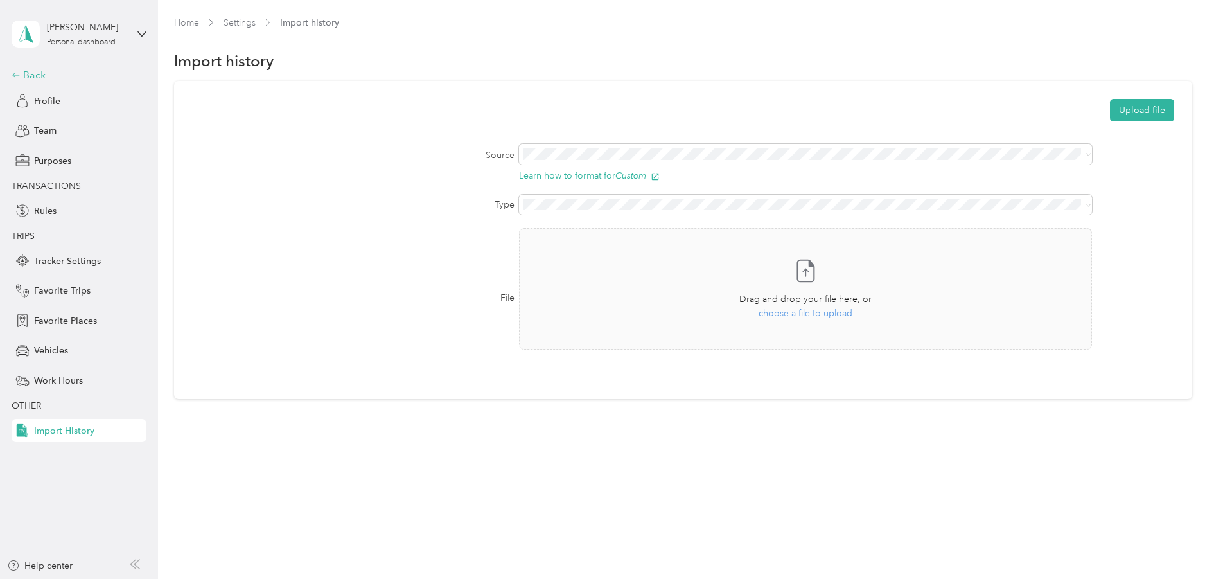
click at [40, 71] on div "Back" at bounding box center [76, 74] width 128 height 15
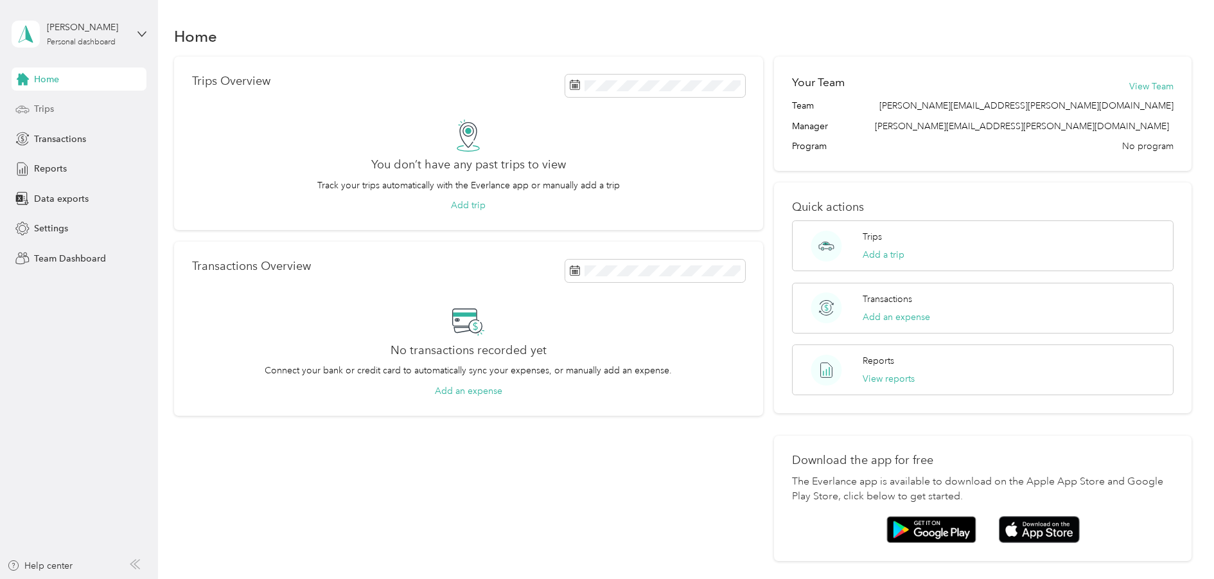
click at [46, 112] on span "Trips" at bounding box center [44, 108] width 20 height 13
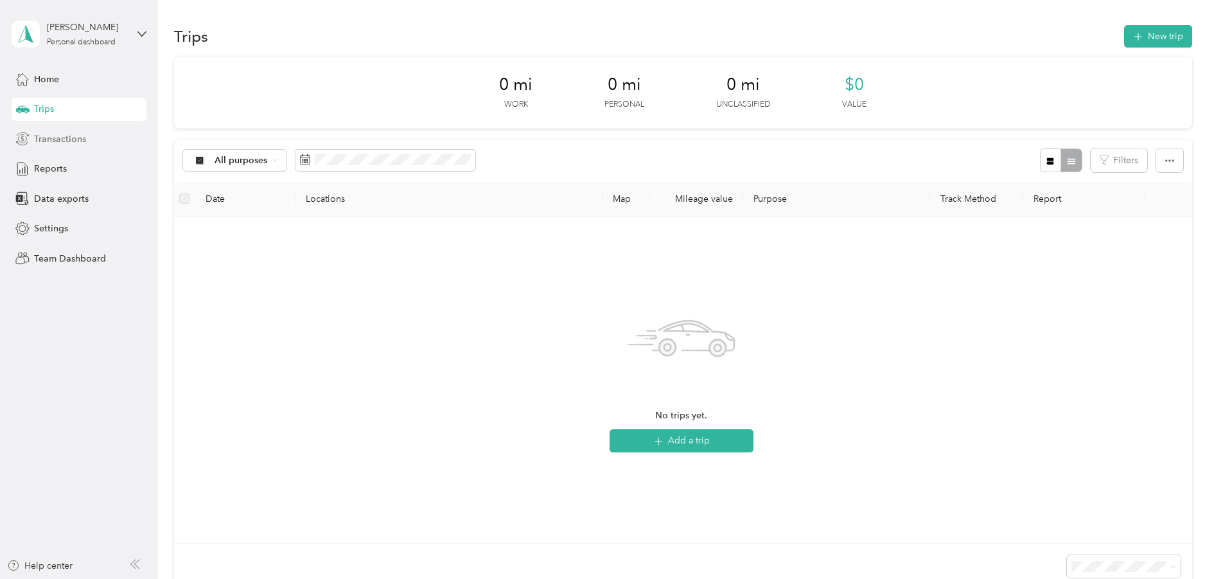
click at [62, 139] on span "Transactions" at bounding box center [60, 138] width 52 height 13
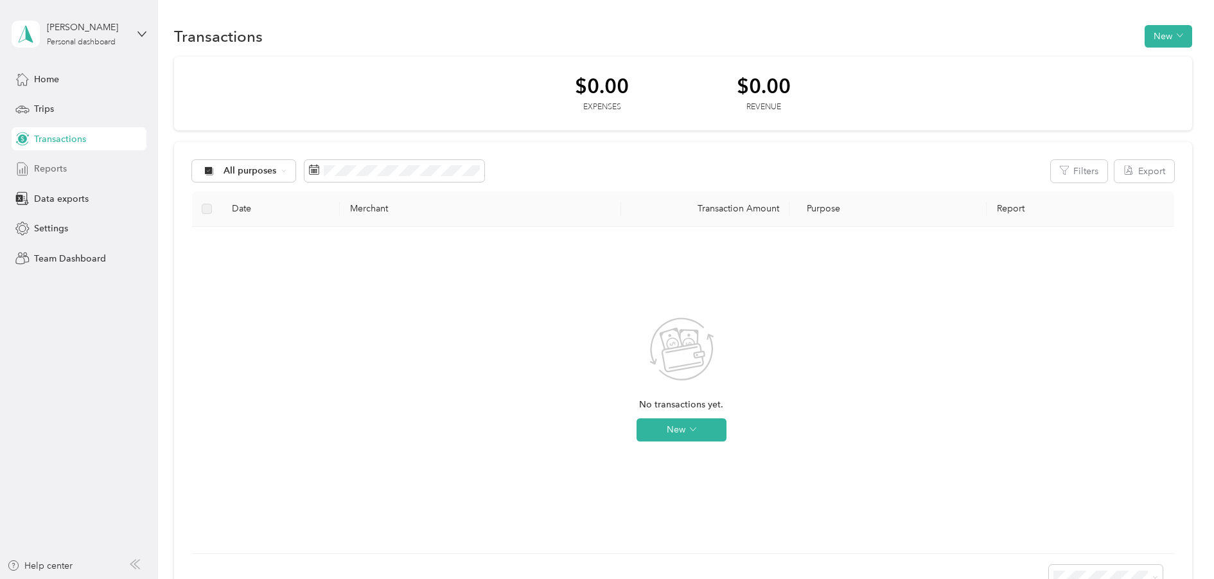
click at [60, 165] on span "Reports" at bounding box center [50, 168] width 33 height 13
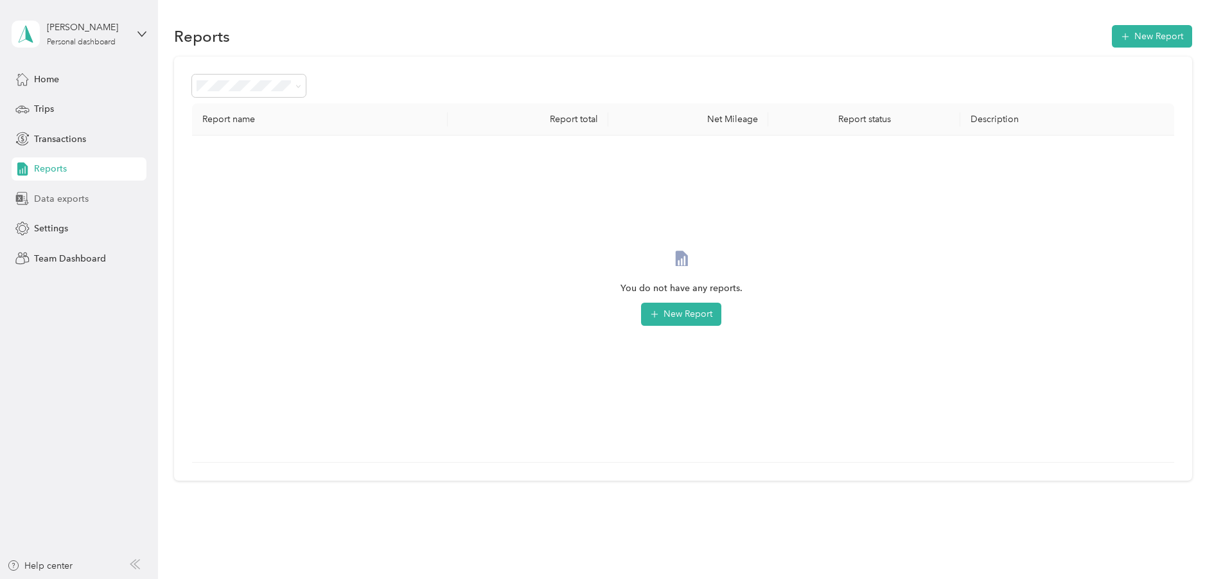
click at [78, 202] on span "Data exports" at bounding box center [61, 198] width 55 height 13
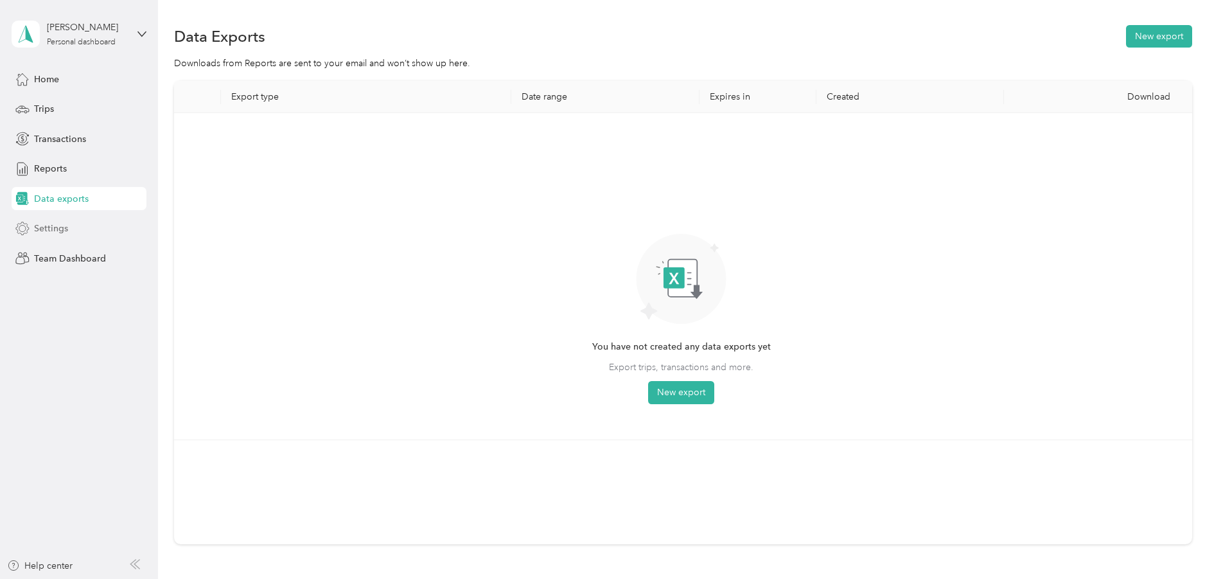
click at [80, 228] on div "Settings" at bounding box center [79, 228] width 135 height 23
